Goal: Download file/media

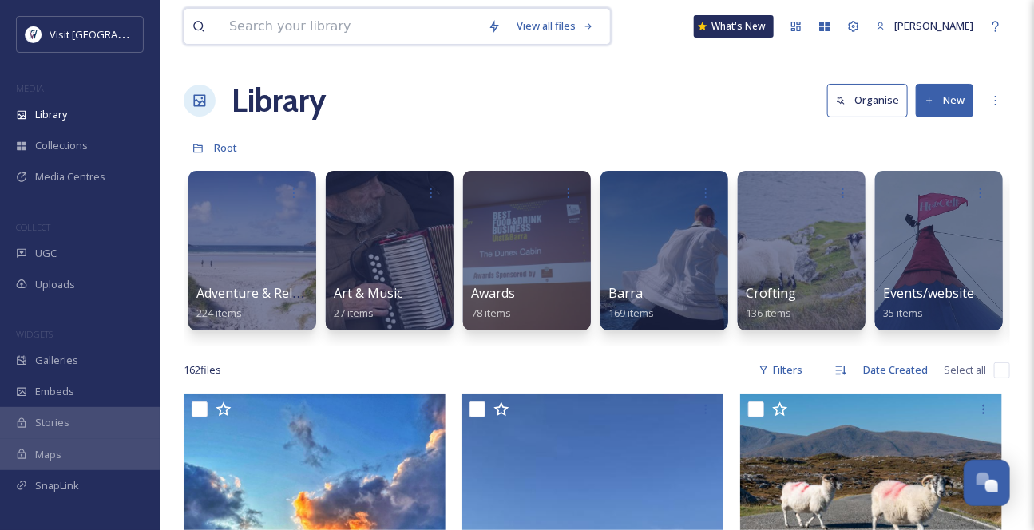
click at [256, 28] on input at bounding box center [350, 26] width 259 height 35
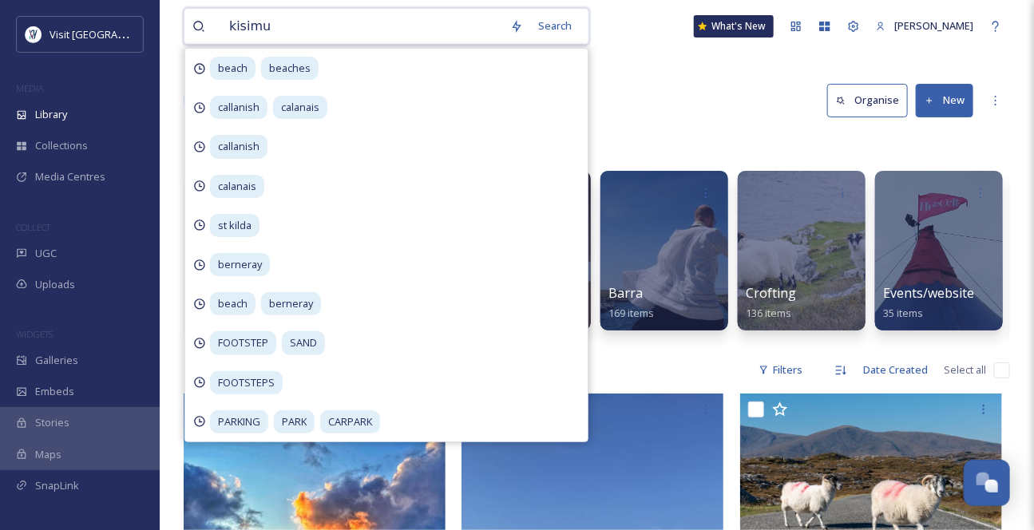
type input "kisimul"
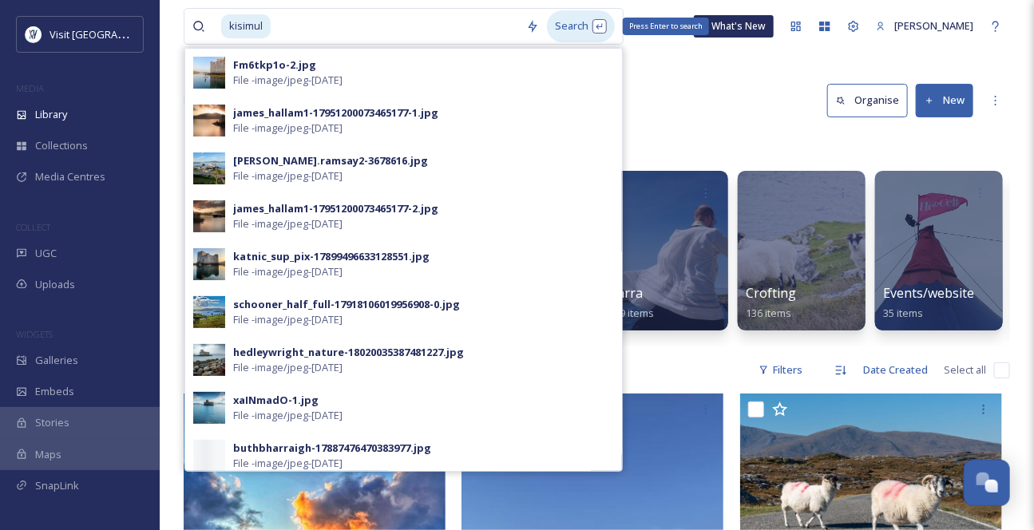
click at [572, 30] on div "Search Press Enter to search" at bounding box center [581, 25] width 68 height 31
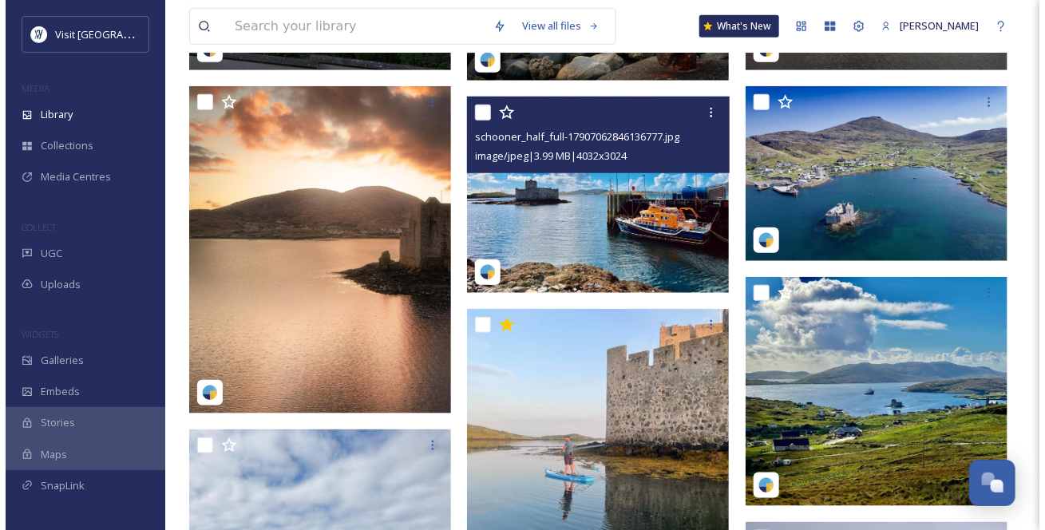
scroll to position [435, 0]
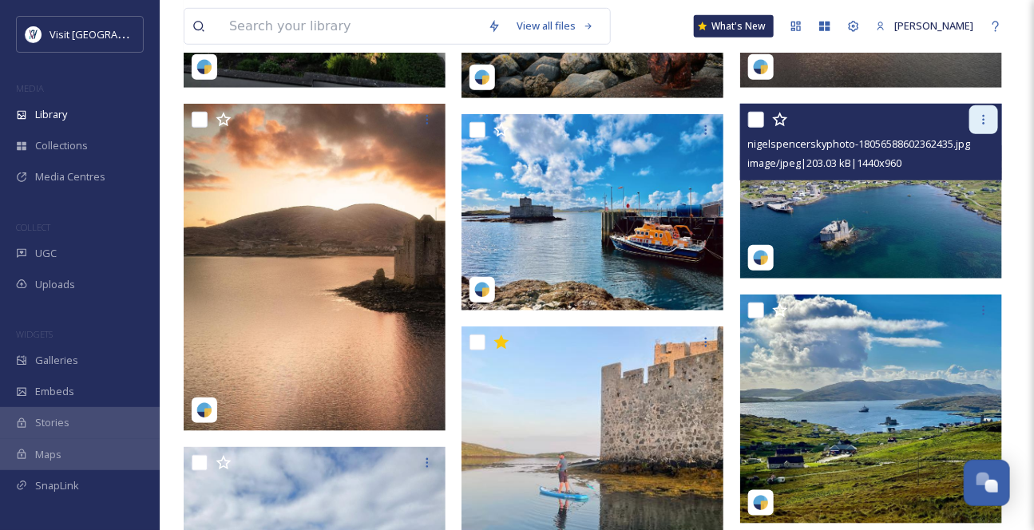
click at [983, 126] on icon at bounding box center [983, 119] width 13 height 13
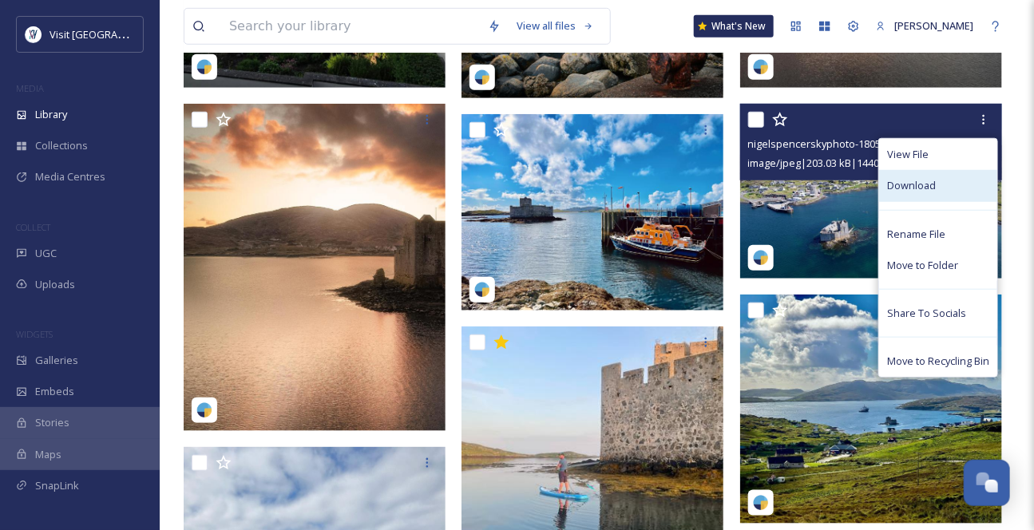
click at [918, 193] on span "Download" at bounding box center [911, 185] width 49 height 15
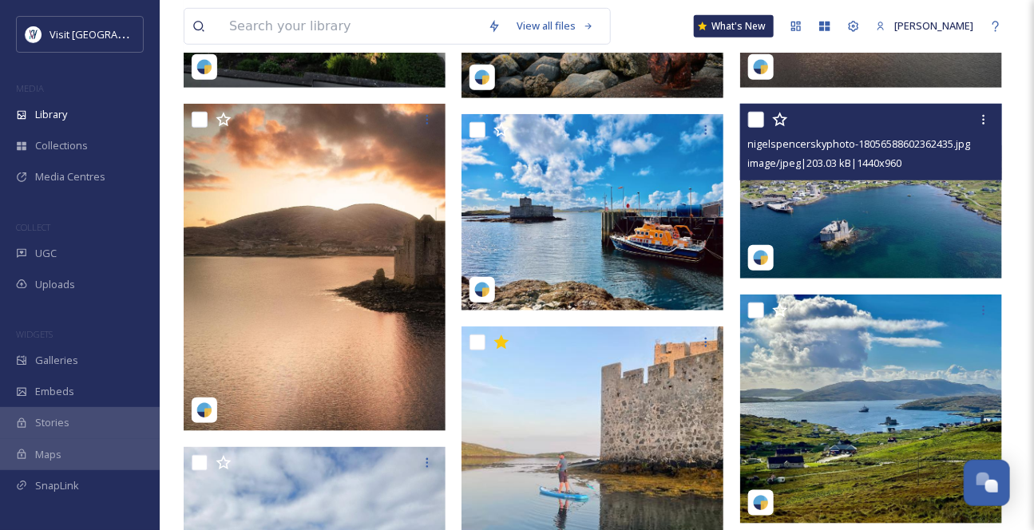
click at [852, 180] on div "nigelspencerskyphoto-18056588602362435.jpg image/jpeg | 203.03 kB | 1440 x 960" at bounding box center [871, 142] width 262 height 77
click at [905, 264] on img at bounding box center [871, 191] width 262 height 175
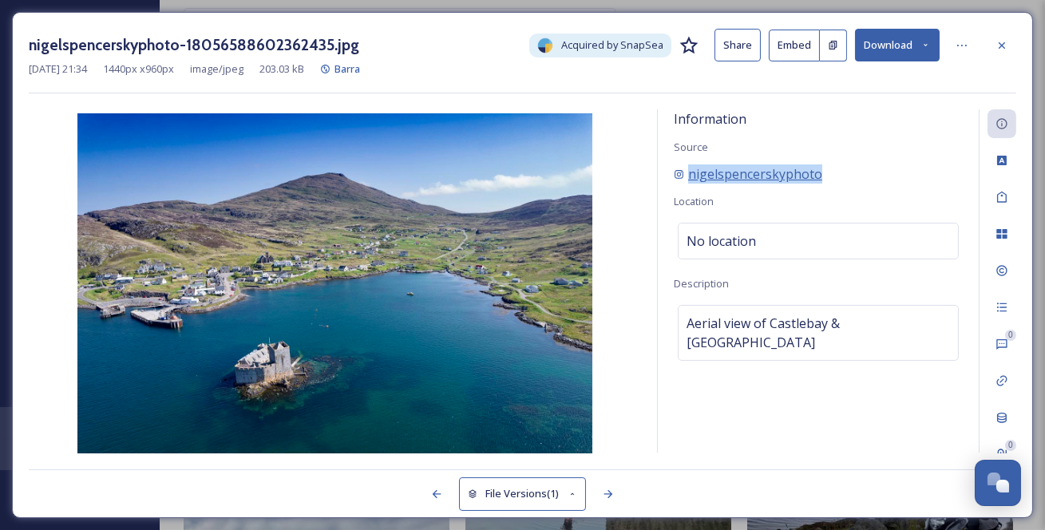
drag, startPoint x: 869, startPoint y: 187, endPoint x: 691, endPoint y: 195, distance: 177.4
click at [691, 184] on div "nigelspencerskyphoto" at bounding box center [818, 173] width 289 height 19
copy span "nigelspencerskyphoto"
